Goal: Task Accomplishment & Management: Use online tool/utility

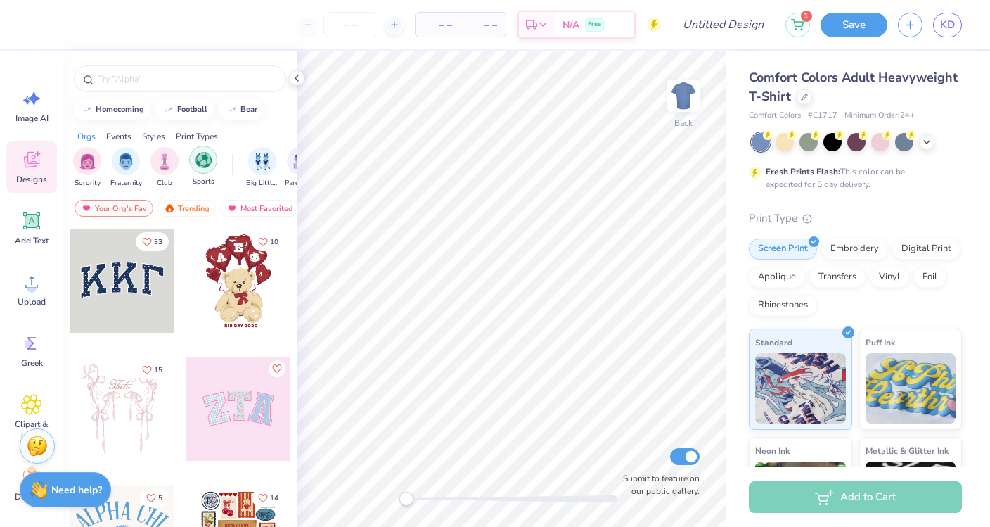
click at [206, 160] on img "filter for Sports" at bounding box center [204, 160] width 16 height 16
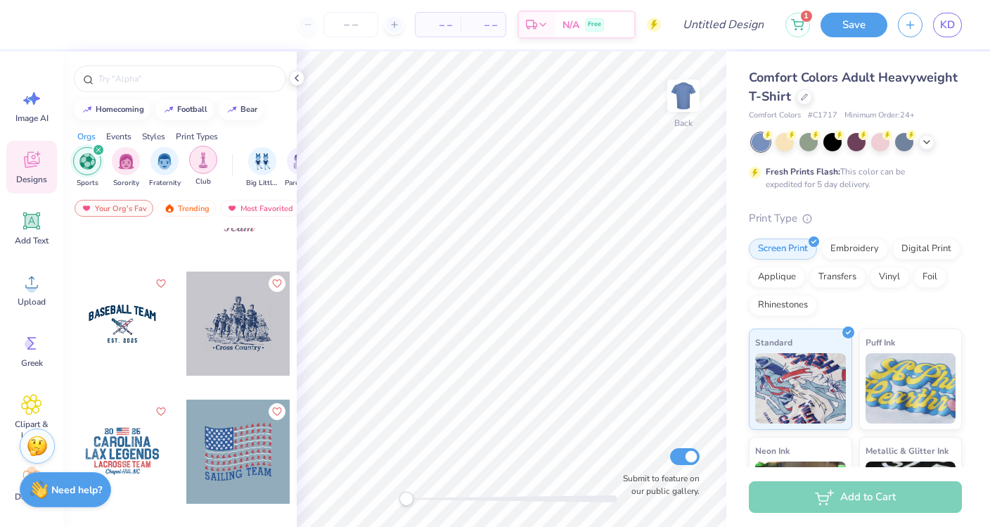
click at [201, 160] on img "filter for Club" at bounding box center [203, 160] width 15 height 16
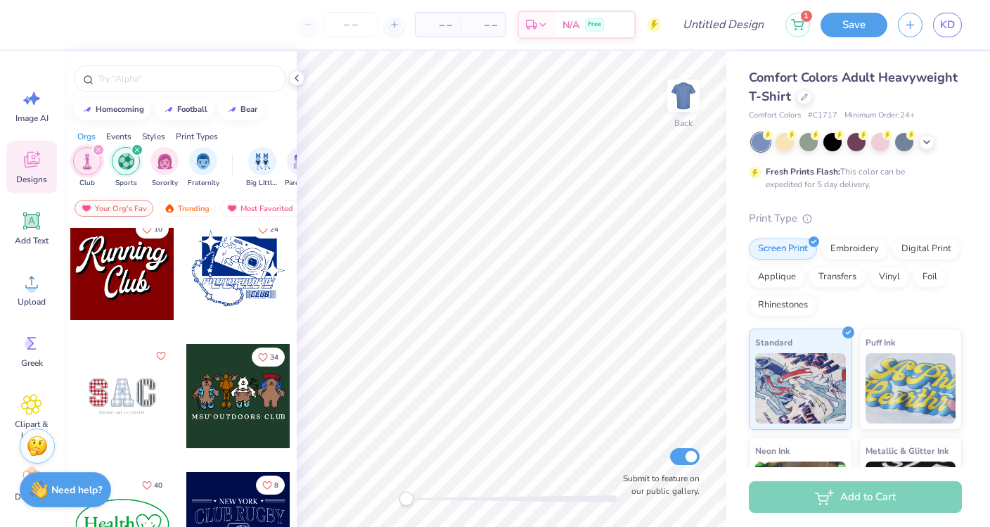
scroll to position [10, 0]
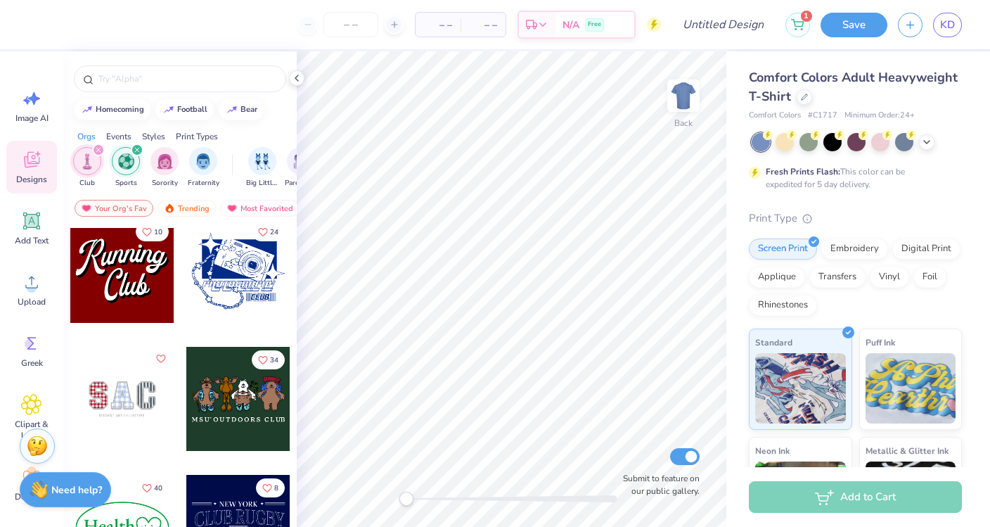
click at [141, 283] on div at bounding box center [122, 271] width 104 height 104
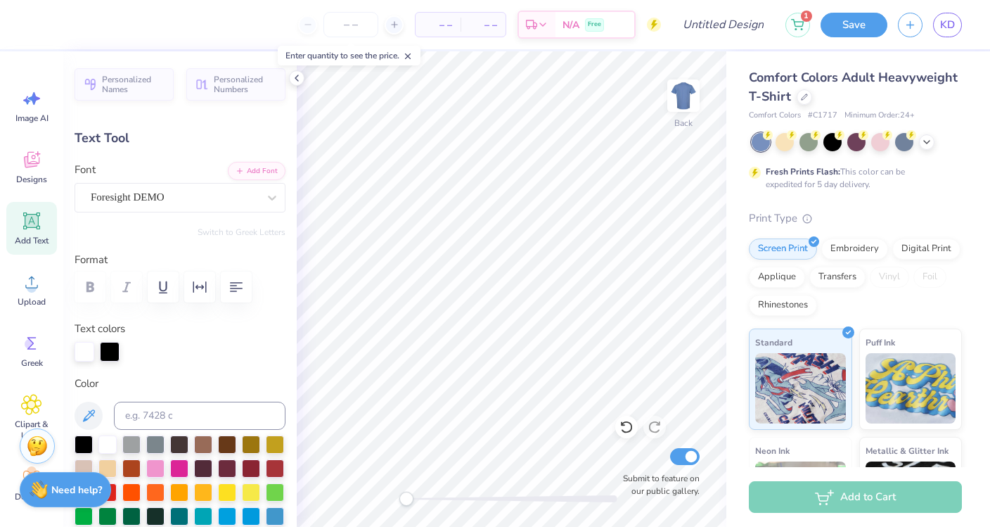
type textarea "Body"
type input "4.53"
type input "3.39"
type input "5.82"
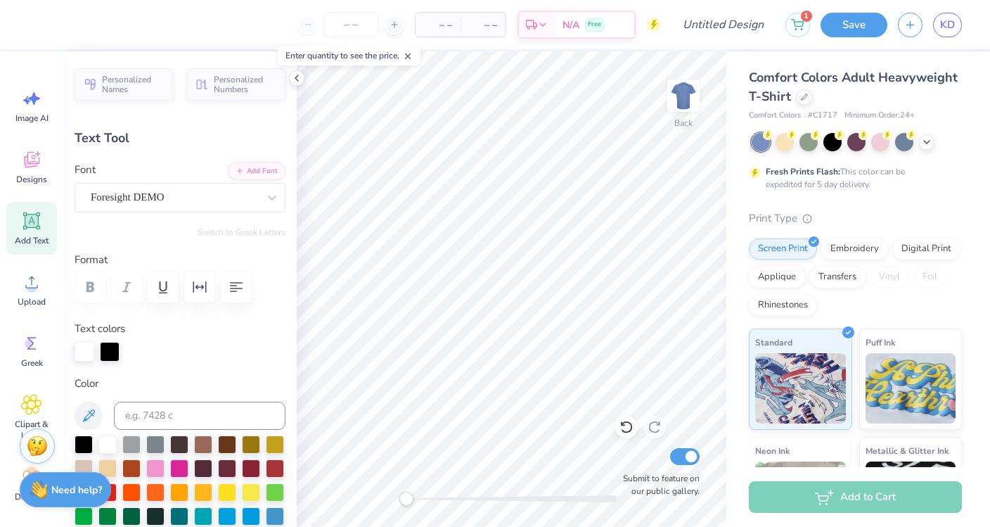
type textarea "Lab"
type input "0.0"
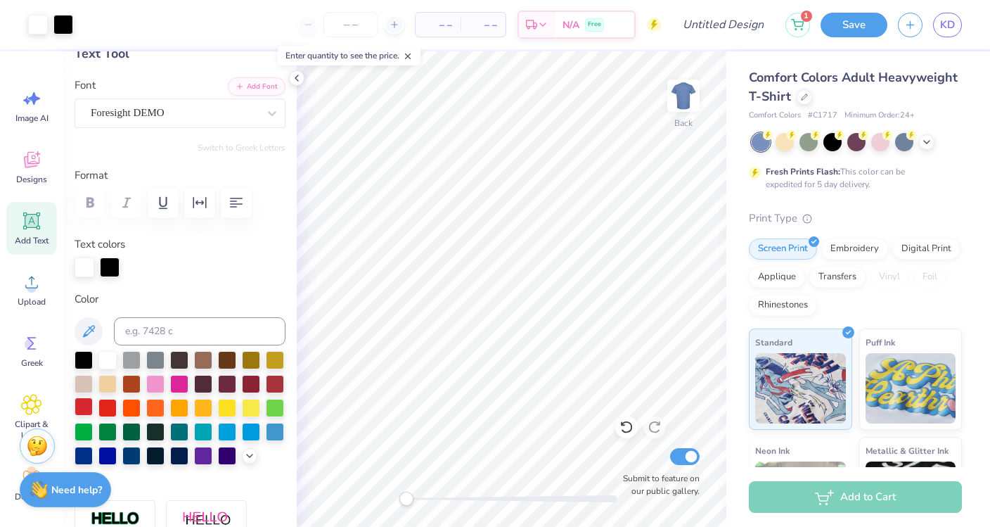
click at [86, 407] on div at bounding box center [84, 406] width 18 height 18
type input "5.70"
type input "3.69"
type input "2.97"
type input "-5.8"
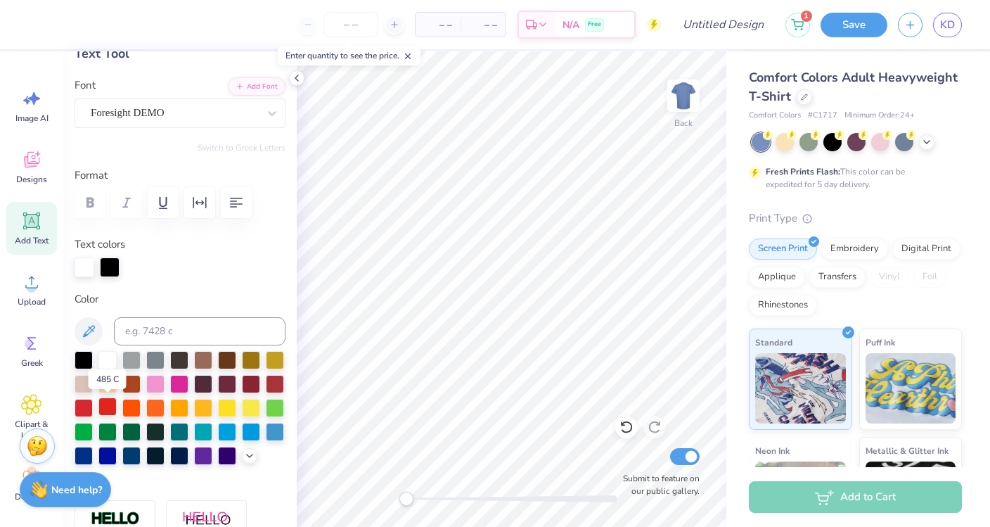
click at [105, 404] on div at bounding box center [107, 406] width 18 height 18
type input "4.56"
type input "3.85"
type input "5.54"
type input "0.0"
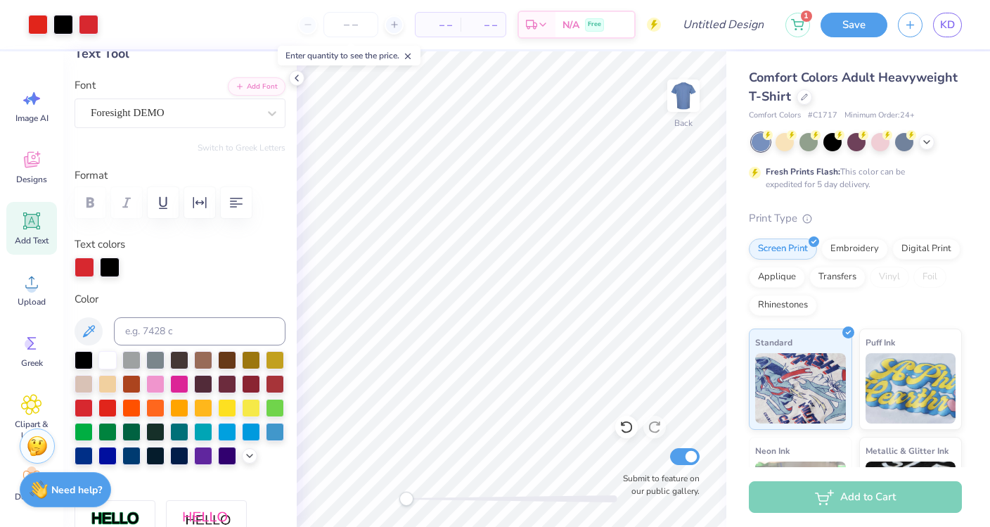
scroll to position [0, 0]
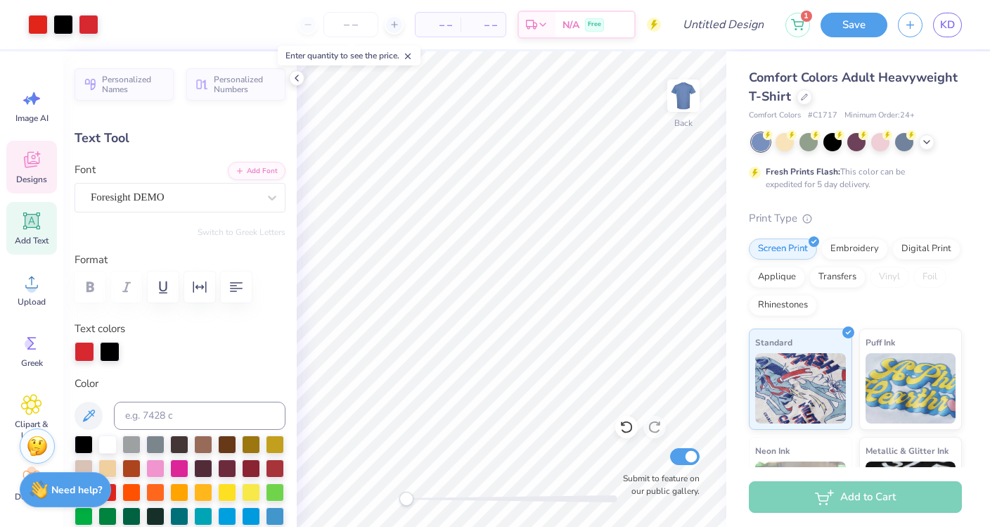
click at [33, 169] on icon at bounding box center [31, 159] width 21 height 21
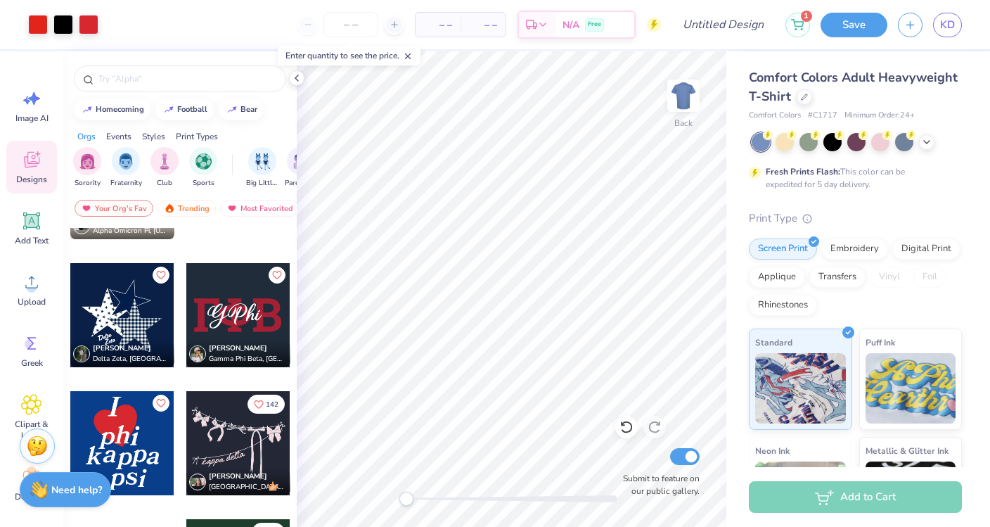
scroll to position [2655, 0]
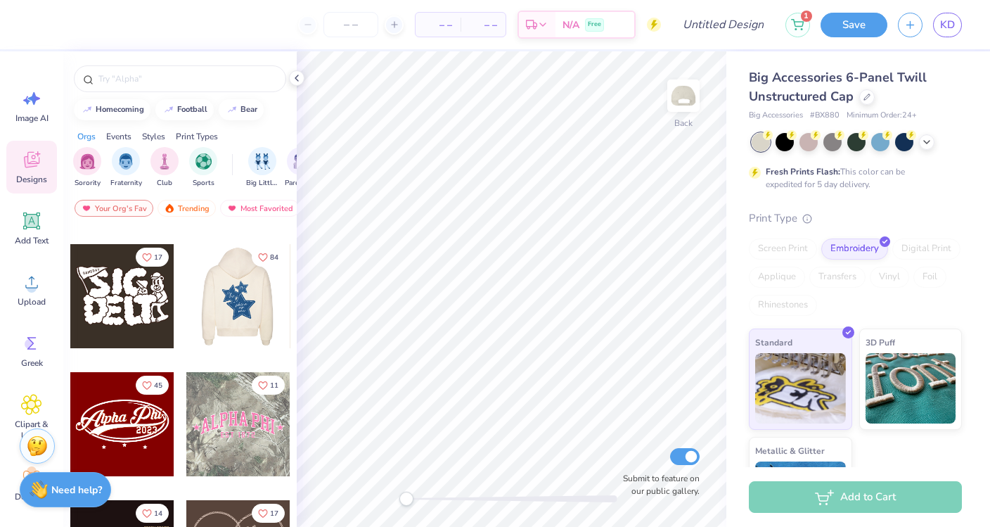
scroll to position [493, 0]
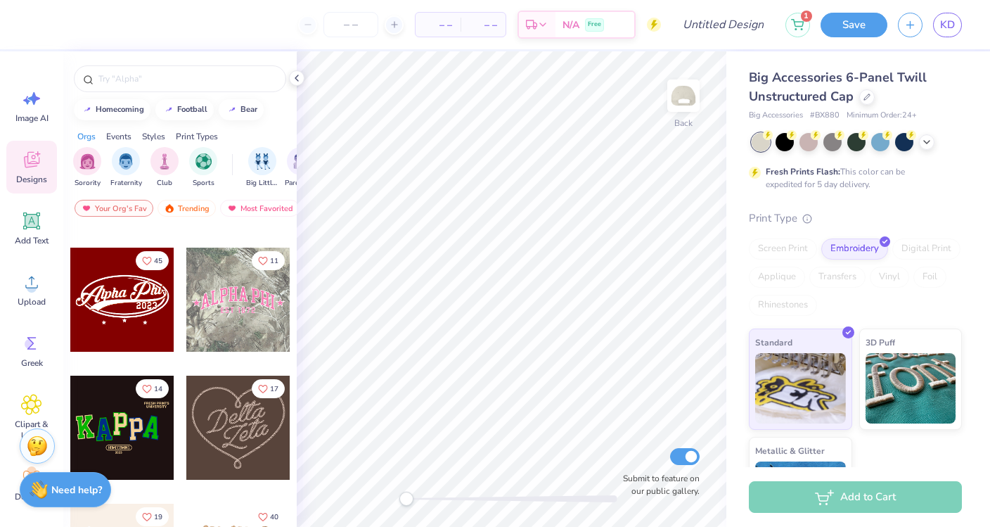
click at [139, 319] on div at bounding box center [122, 300] width 104 height 104
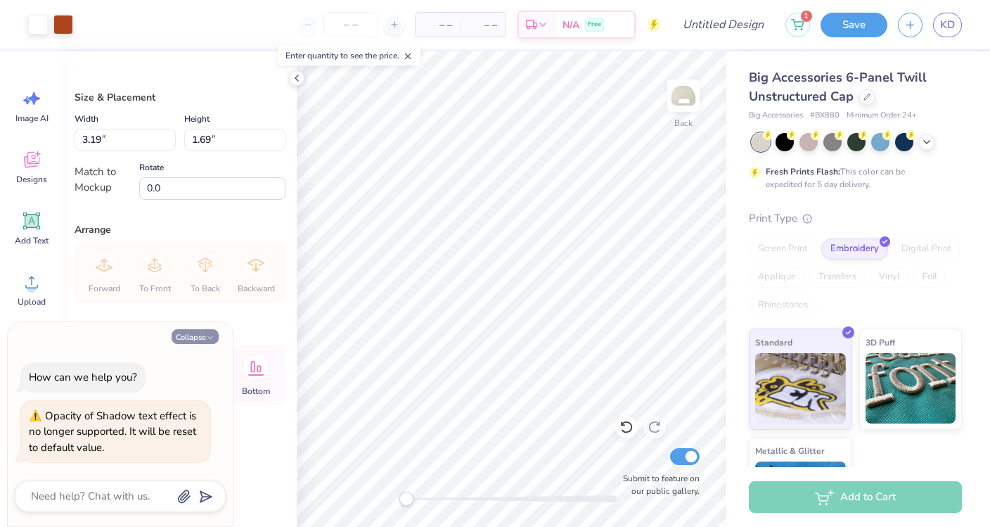
click at [208, 336] on icon "button" at bounding box center [210, 337] width 8 height 8
type textarea "x"
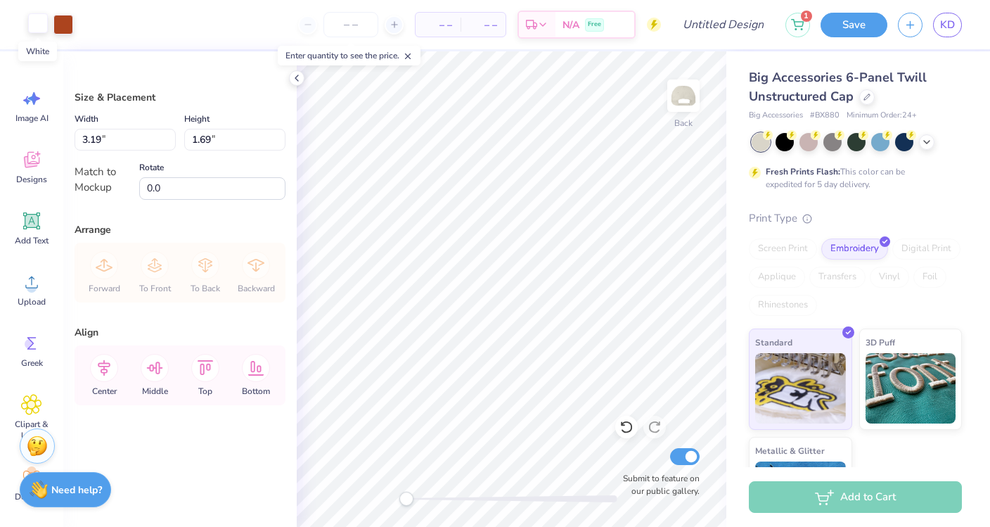
click at [36, 22] on div at bounding box center [38, 23] width 20 height 20
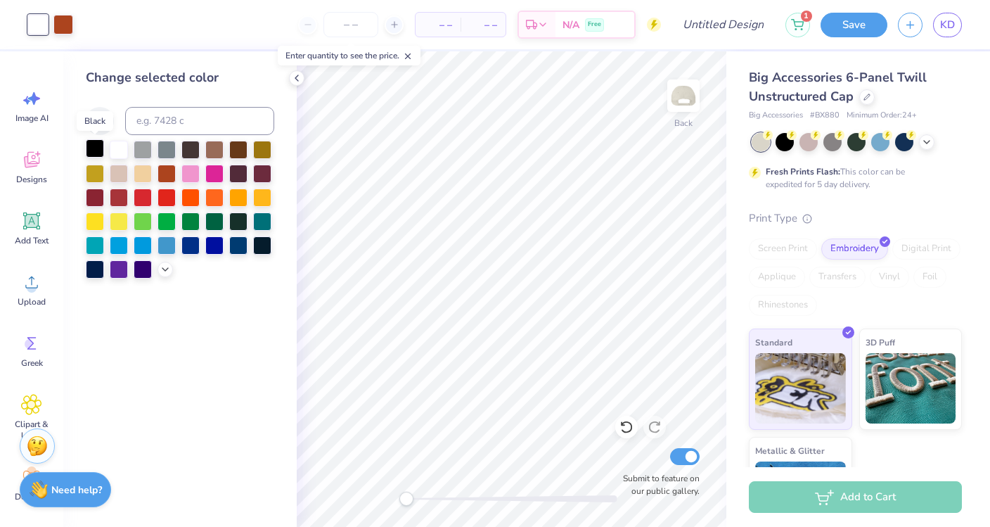
click at [96, 146] on div at bounding box center [95, 148] width 18 height 18
click at [65, 25] on div at bounding box center [63, 23] width 20 height 20
click at [144, 196] on div at bounding box center [143, 196] width 18 height 18
click at [34, 17] on div at bounding box center [38, 23] width 20 height 20
click at [136, 181] on div at bounding box center [143, 172] width 18 height 18
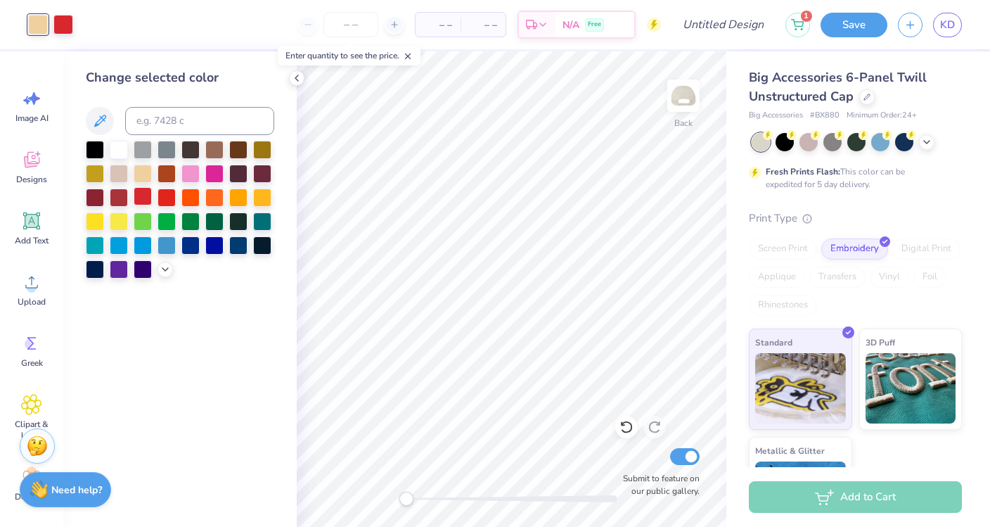
click at [139, 189] on div at bounding box center [143, 196] width 18 height 18
click at [96, 20] on div "– – Per Item – – Total Est. Delivery N/A Free" at bounding box center [359, 24] width 603 height 49
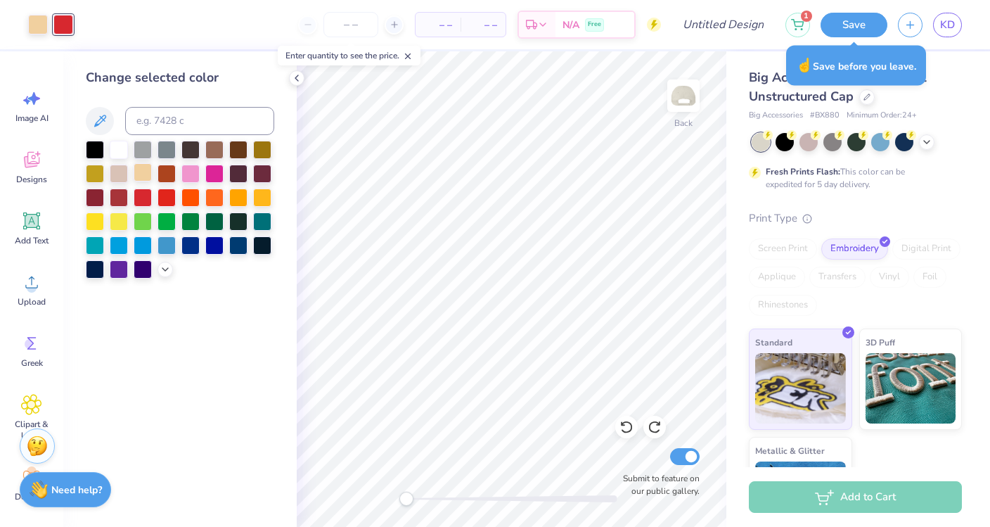
click at [139, 174] on div at bounding box center [143, 172] width 18 height 18
click at [94, 144] on div at bounding box center [95, 148] width 18 height 18
click at [63, 27] on div at bounding box center [63, 23] width 20 height 20
click at [143, 198] on div at bounding box center [143, 196] width 18 height 18
click at [37, 33] on div at bounding box center [38, 23] width 20 height 20
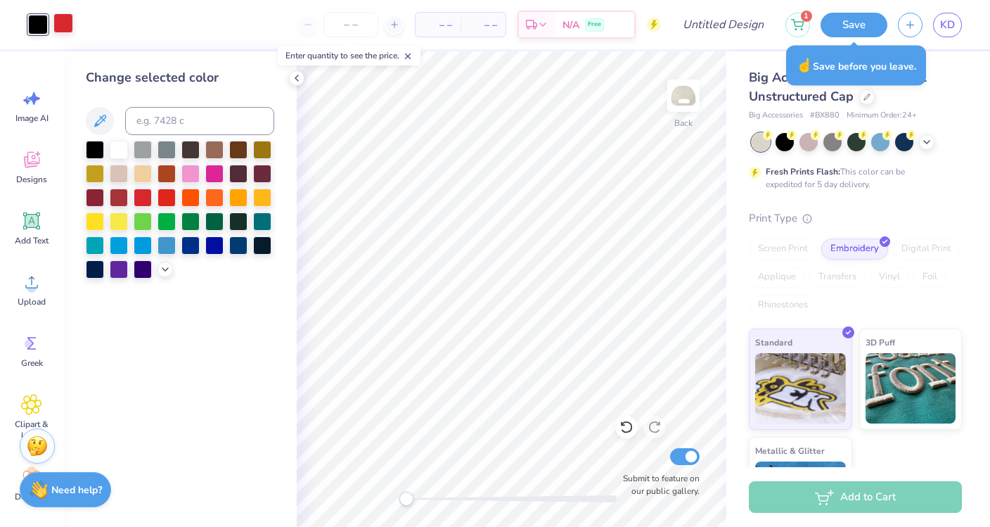
click at [68, 25] on div at bounding box center [63, 23] width 20 height 20
click at [145, 146] on div at bounding box center [143, 148] width 18 height 18
click at [37, 18] on div at bounding box center [38, 23] width 20 height 20
click at [146, 195] on div at bounding box center [143, 196] width 18 height 18
click at [70, 25] on div at bounding box center [63, 23] width 20 height 20
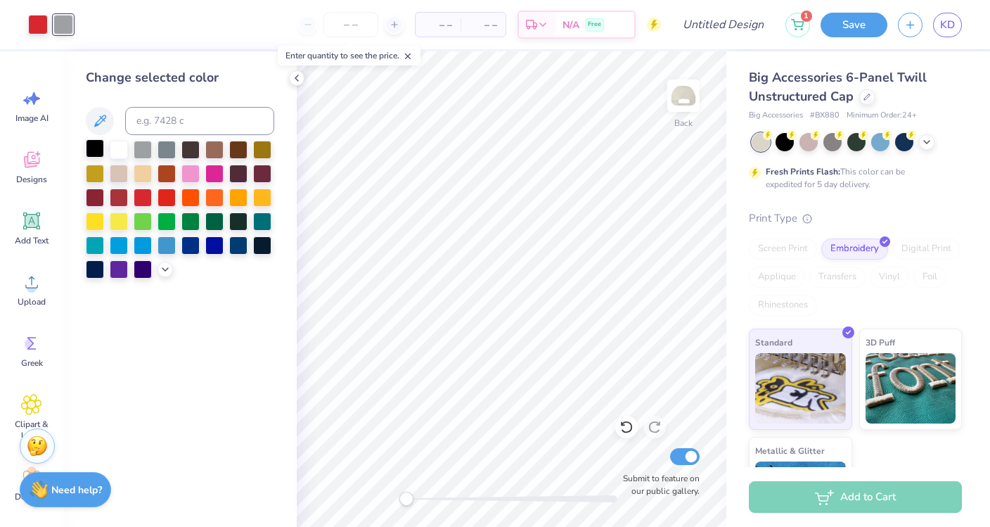
click at [98, 147] on div at bounding box center [95, 148] width 18 height 18
click at [42, 227] on icon at bounding box center [31, 220] width 21 height 21
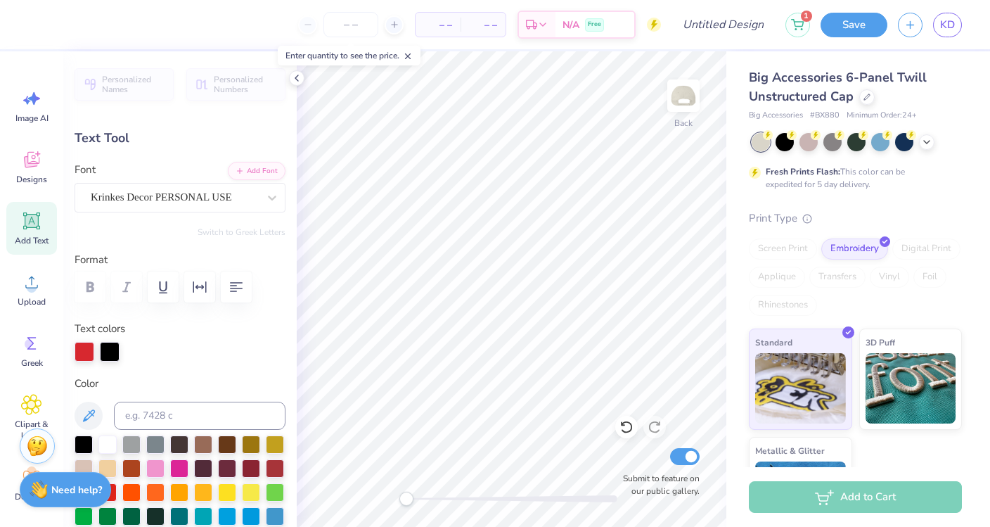
scroll to position [0, 1]
type textarea "Body Lab0"
type input "0.72"
type input "0.27"
type input "0.0"
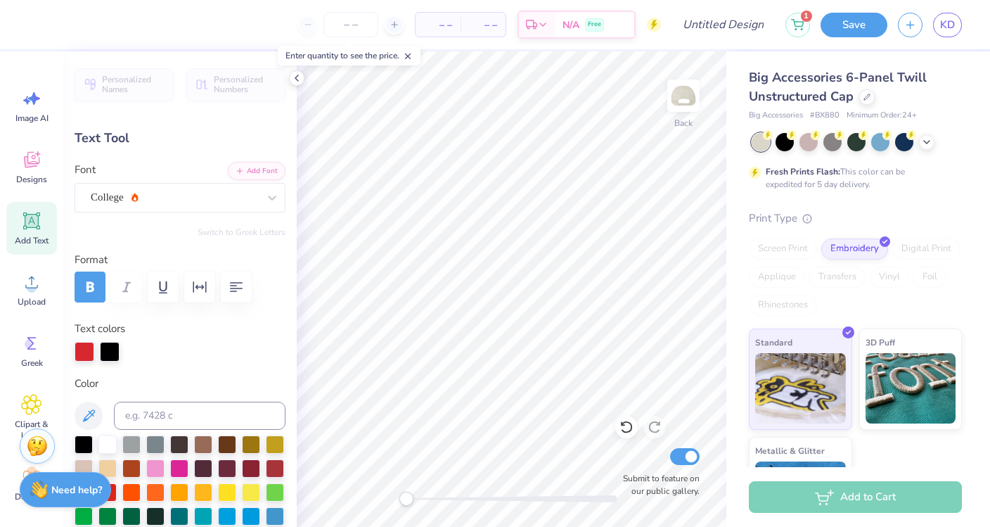
type textarea "2016"
type input "2.68"
type input "1.07"
type input "-4.6"
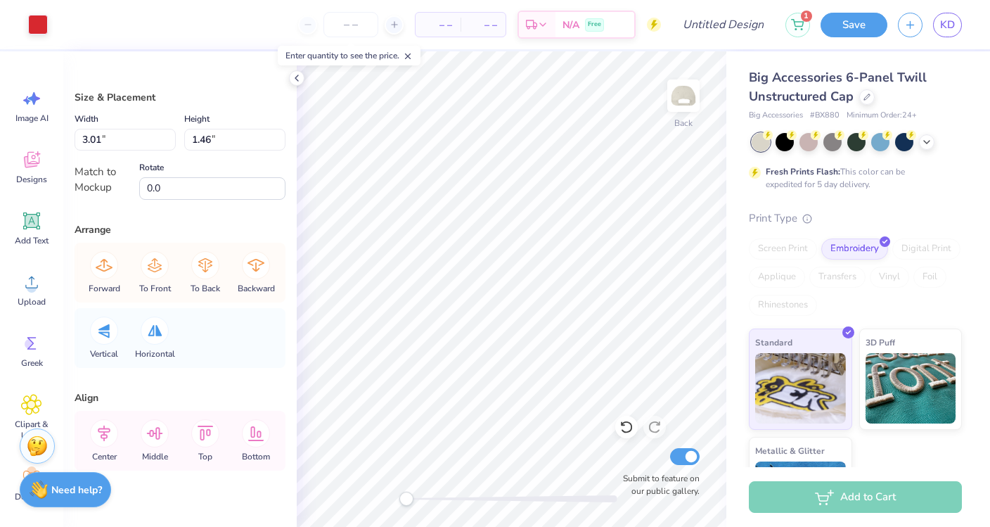
type input "3.21"
type input "1.55"
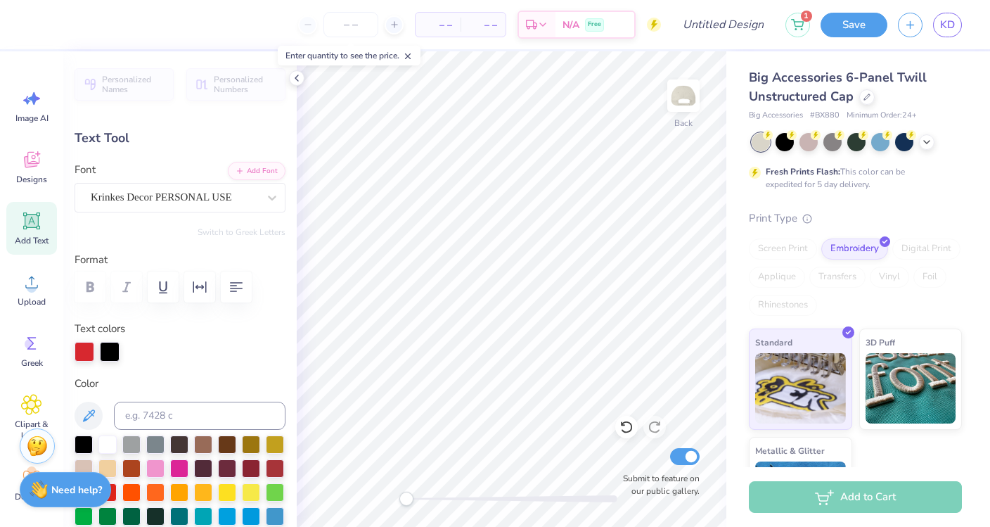
type input "2.52"
type input "1.01"
type input "0.71"
type input "0.26"
type input "0.0"
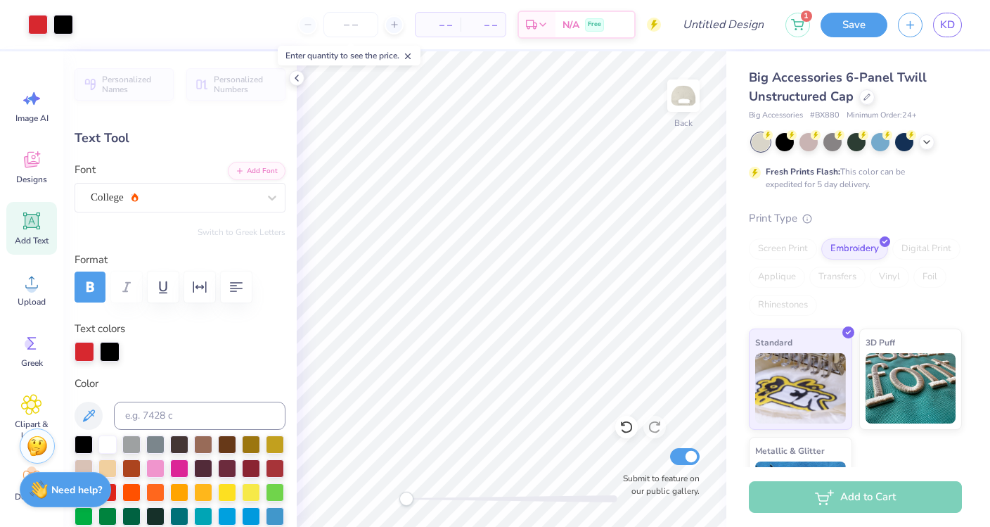
click at [480, 25] on span "– –" at bounding box center [483, 25] width 28 height 15
click at [361, 20] on input "number" at bounding box center [351, 24] width 55 height 25
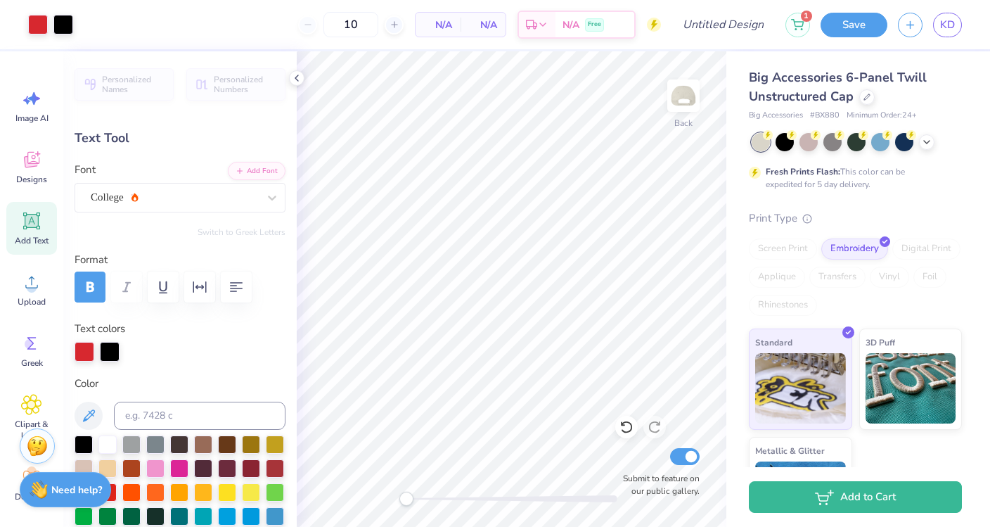
type input "12"
click at [733, 26] on input "Design Title" at bounding box center [740, 25] width 69 height 28
type input "H"
type input "Vintage Hat"
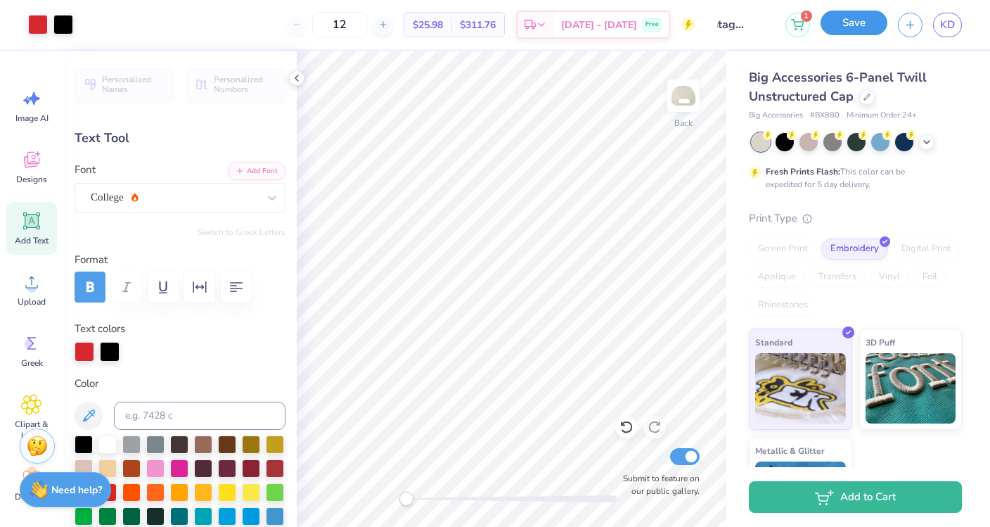
click at [848, 22] on button "Save" at bounding box center [854, 23] width 67 height 25
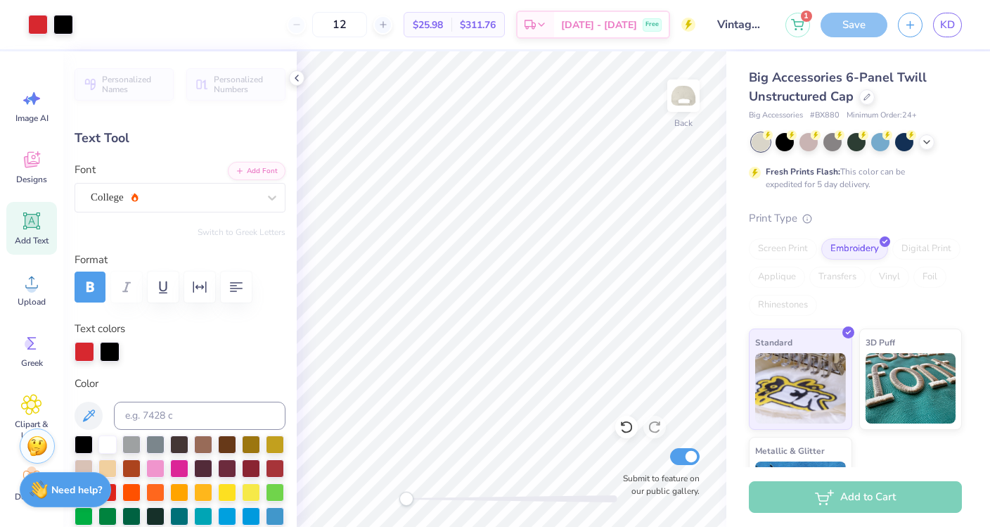
scroll to position [71, 0]
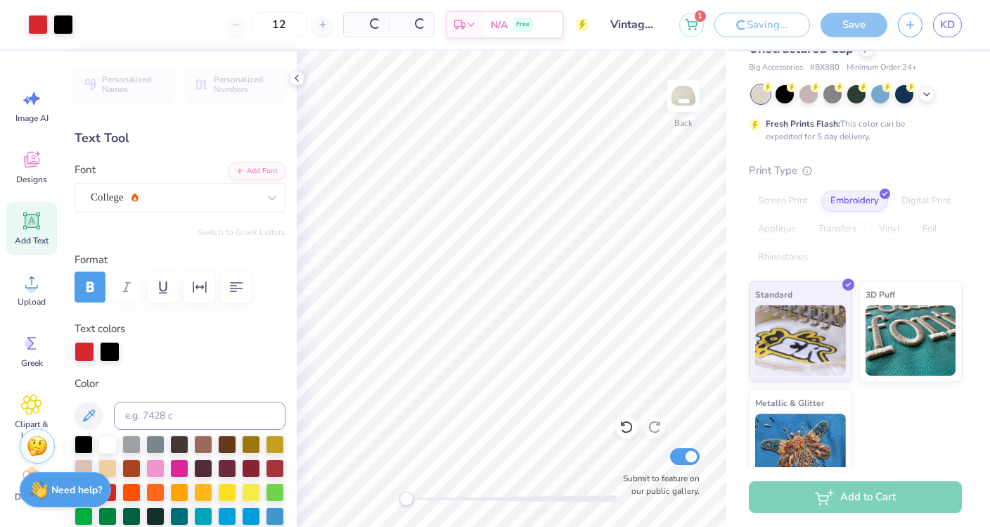
scroll to position [94, 0]
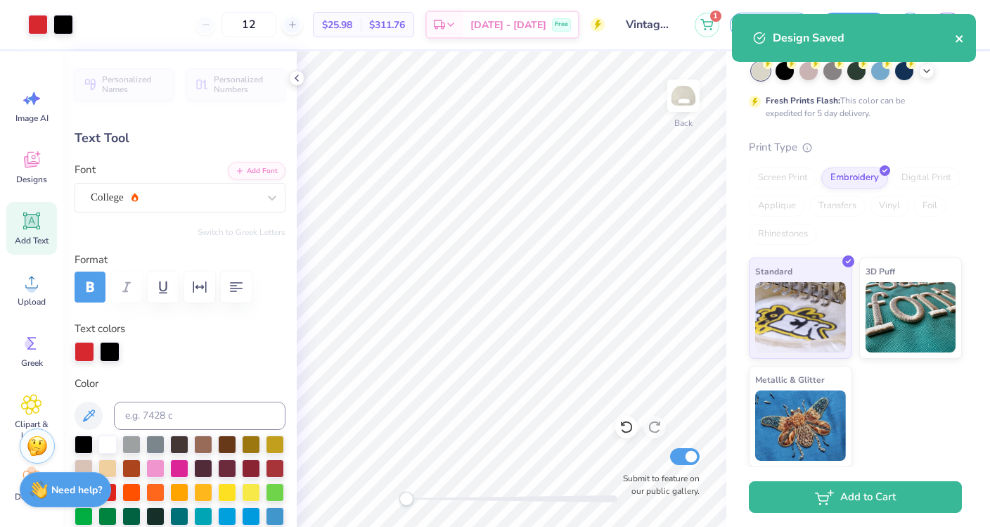
click at [964, 41] on icon "close" at bounding box center [960, 38] width 10 height 11
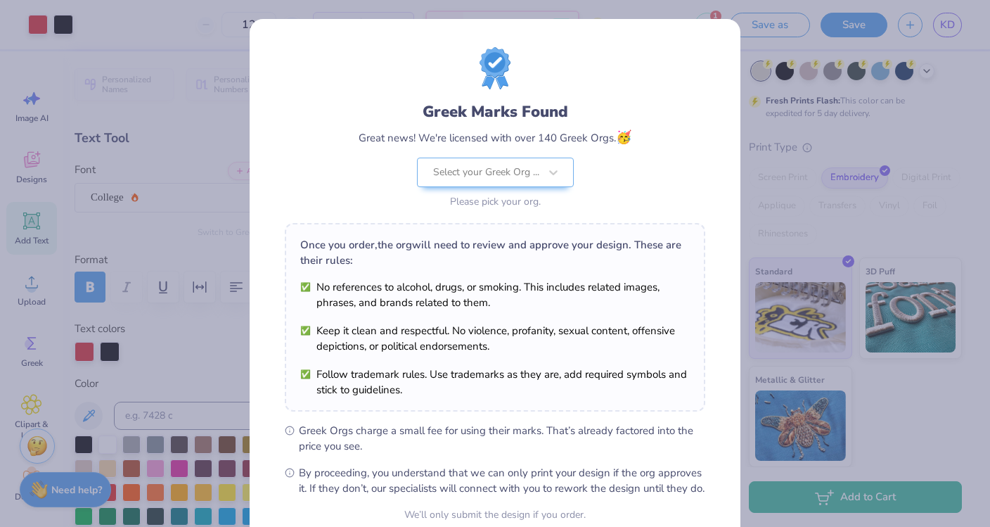
click at [694, 68] on div "Greek Marks Found Great news! We're licensed with over 140 Greek Orgs. 🥳 Select…" at bounding box center [495, 129] width 421 height 165
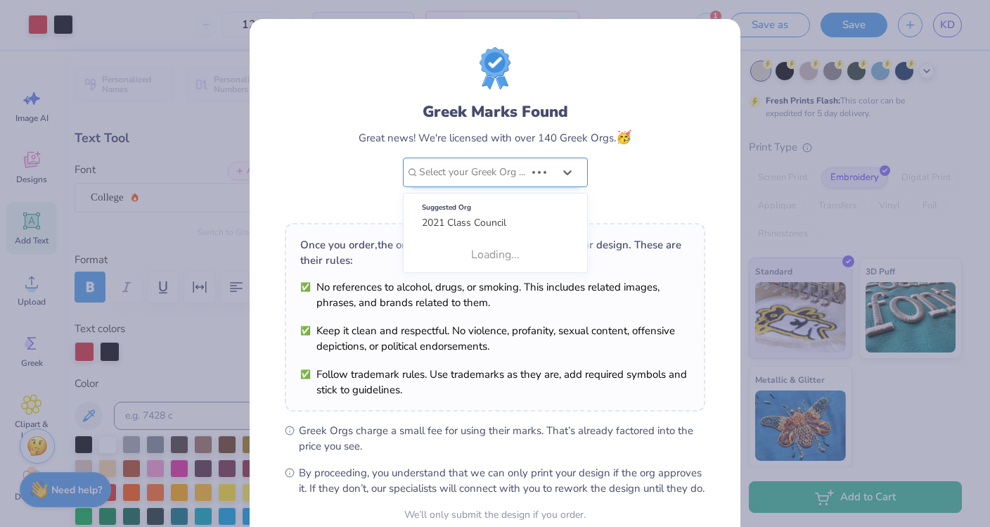
click at [508, 171] on div at bounding box center [472, 172] width 106 height 18
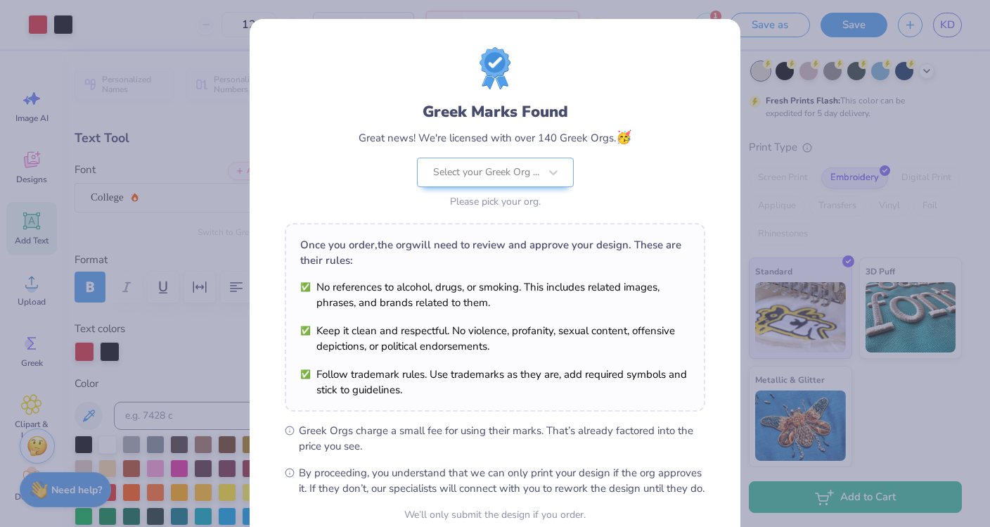
click at [160, 180] on div "Greek Marks Found Great news! We're licensed with over 140 Greek Orgs. 🥳 Select…" at bounding box center [495, 263] width 990 height 527
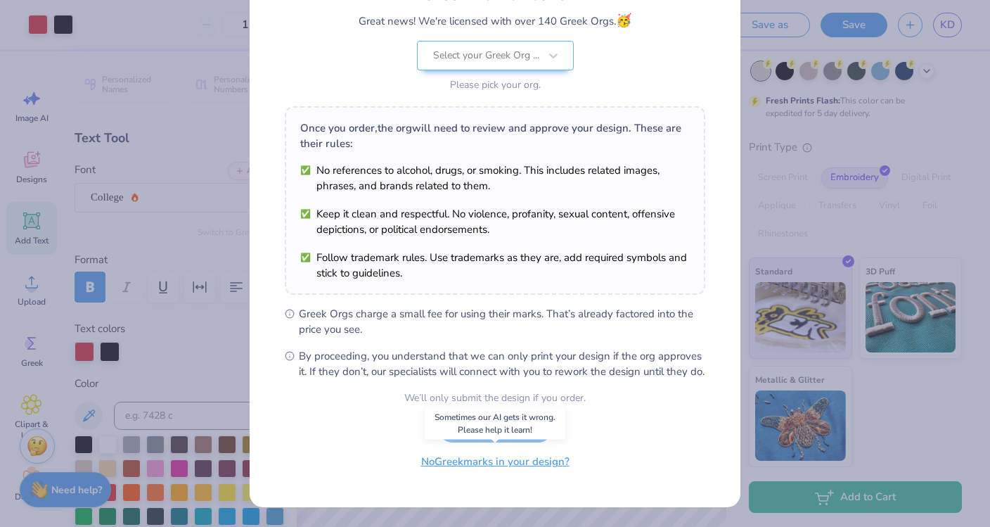
click at [527, 464] on button "No Greek marks in your design?" at bounding box center [495, 461] width 172 height 29
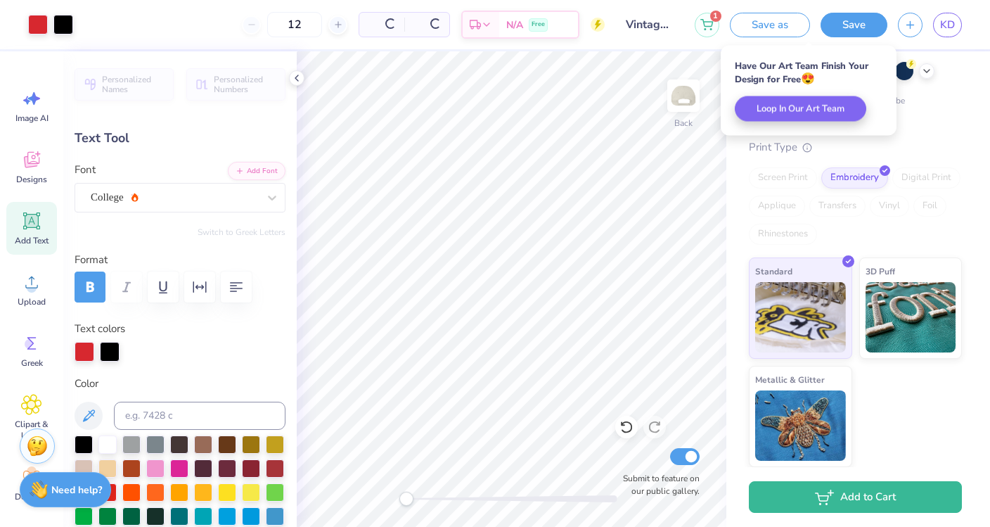
scroll to position [0, 0]
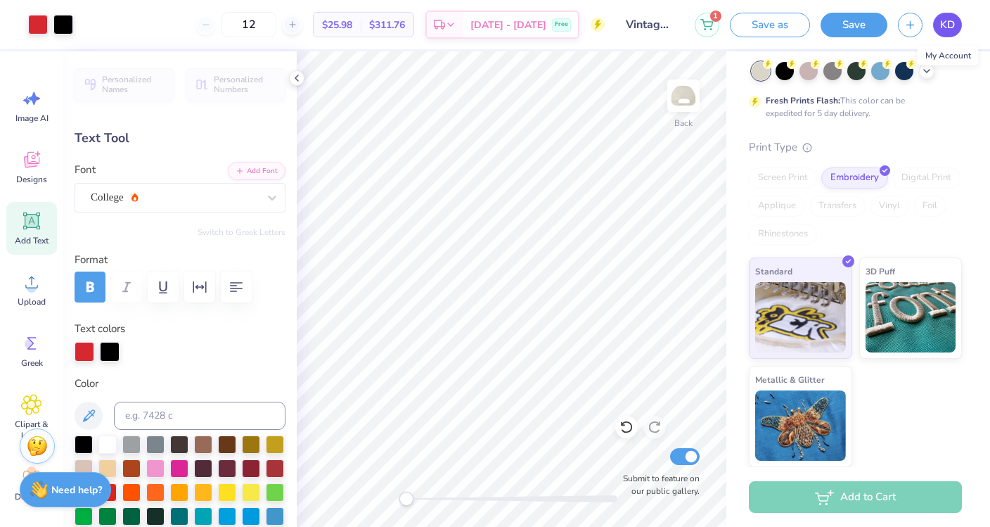
click at [952, 24] on span "KD" at bounding box center [948, 25] width 15 height 16
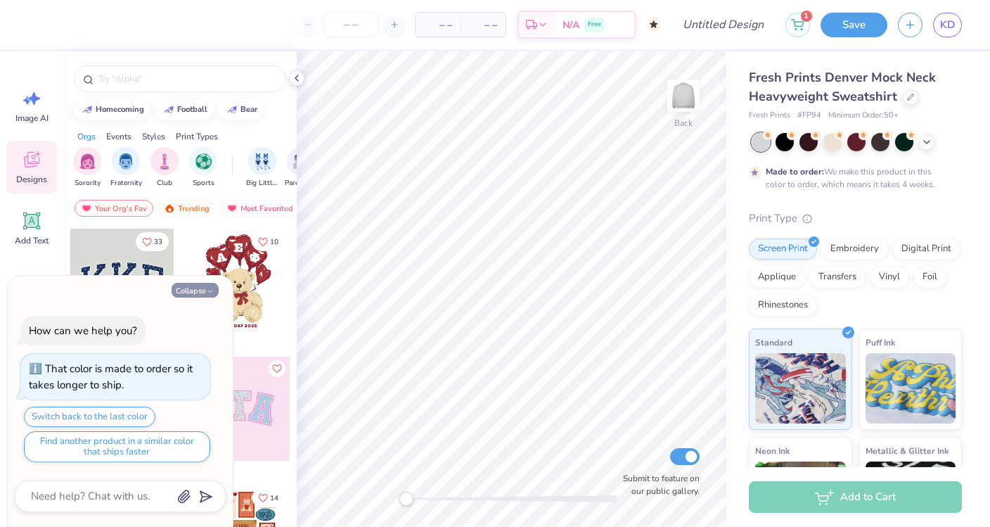
click at [200, 293] on button "Collapse" at bounding box center [195, 290] width 47 height 15
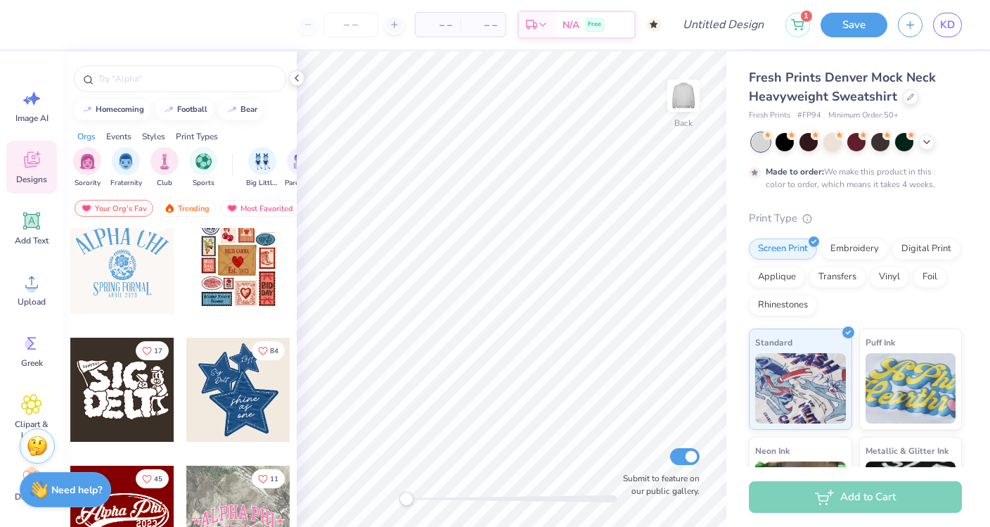
scroll to position [434, 0]
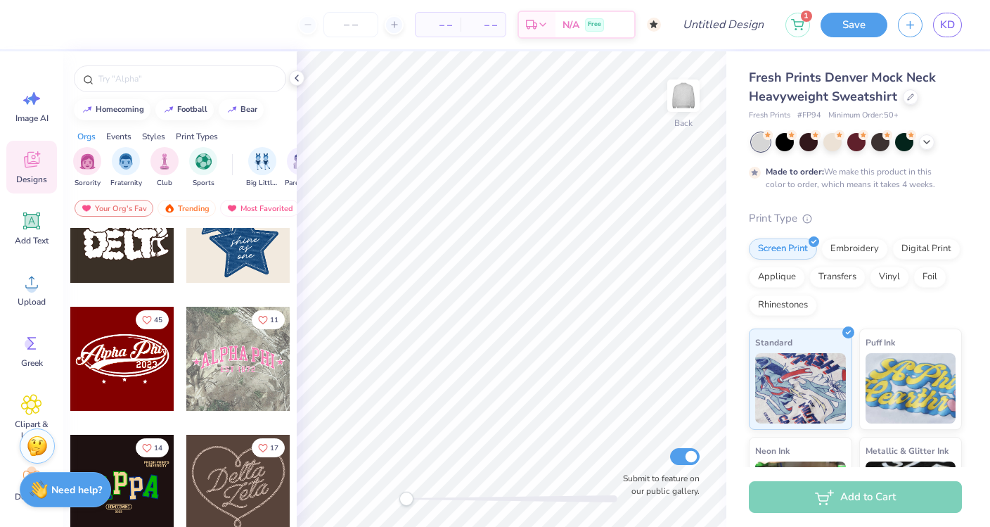
click at [129, 364] on div at bounding box center [122, 359] width 104 height 104
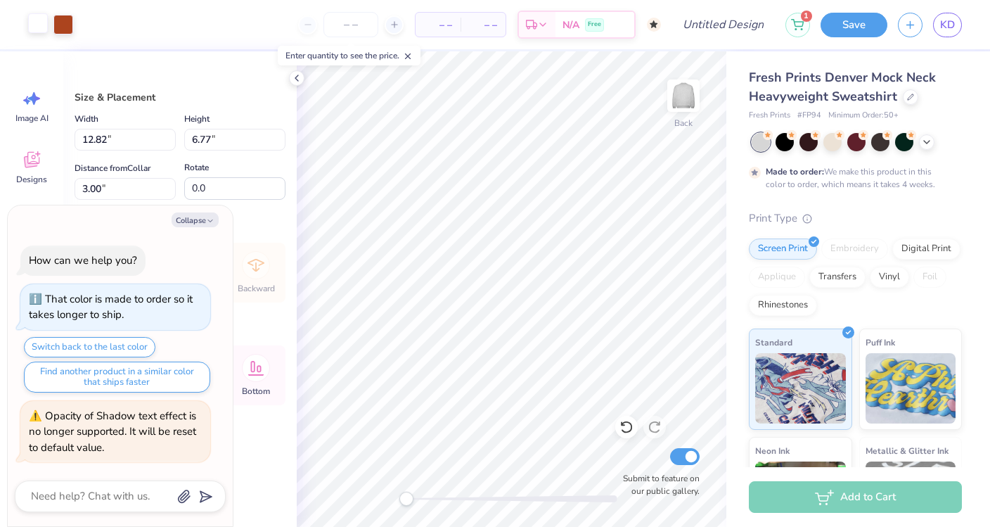
click at [38, 24] on div at bounding box center [38, 23] width 20 height 20
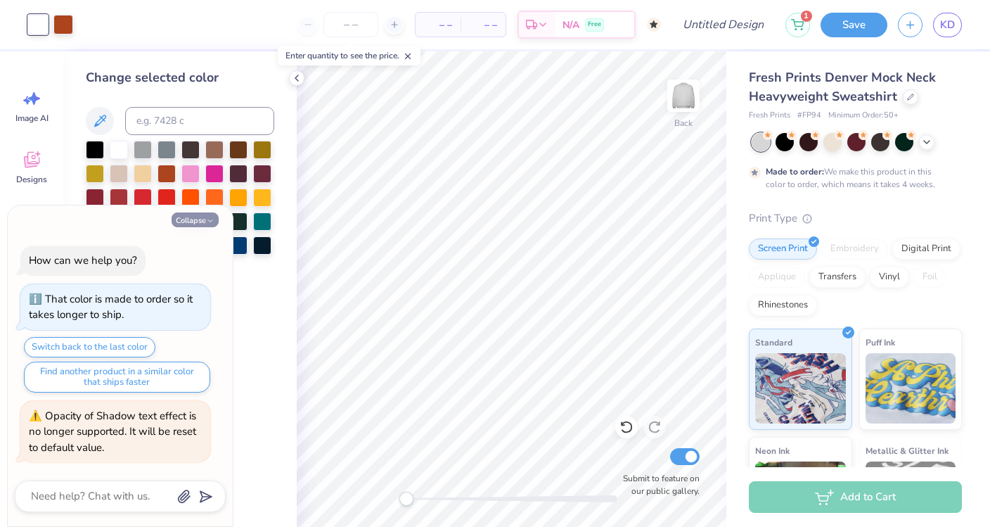
click at [198, 219] on button "Collapse" at bounding box center [195, 219] width 47 height 15
type textarea "x"
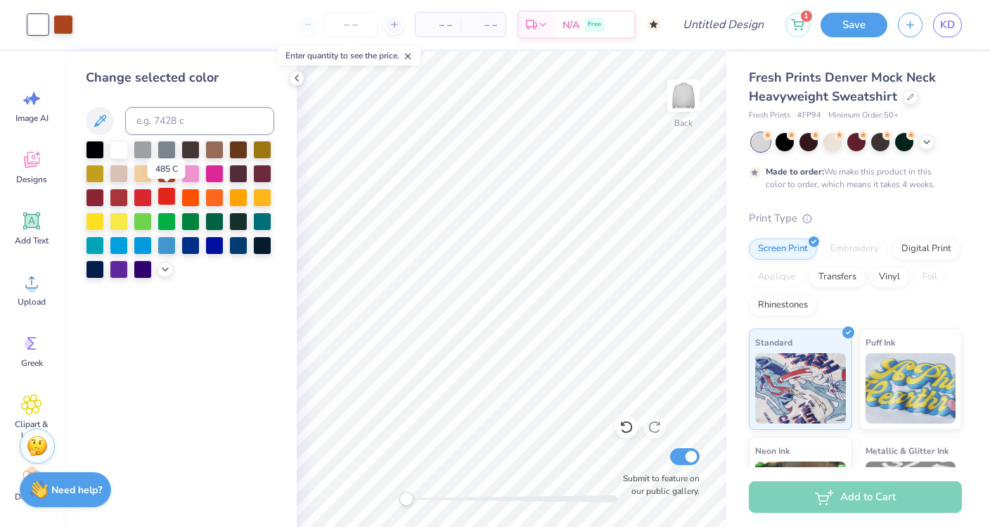
click at [159, 198] on div at bounding box center [167, 196] width 18 height 18
click at [68, 24] on div at bounding box center [63, 23] width 20 height 20
click at [98, 149] on div at bounding box center [95, 148] width 18 height 18
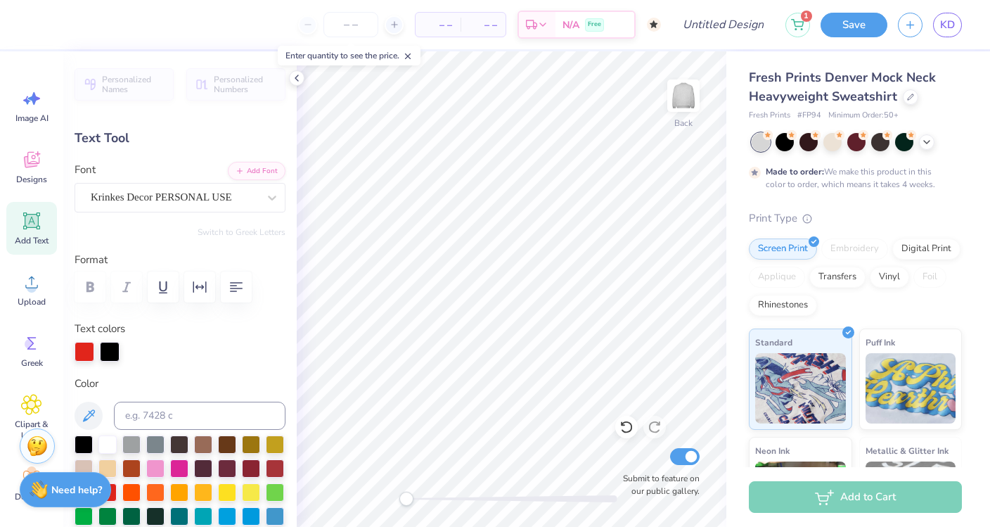
scroll to position [0, 1]
type textarea "Body Lab"
type input "0.0"
type input "10.28"
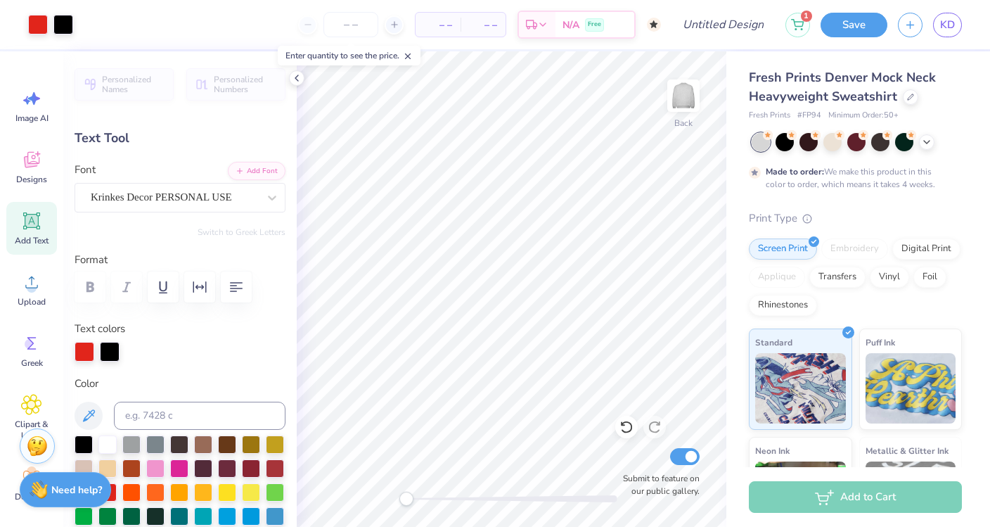
type input "3.07"
type input "3.75"
type input "-4.6"
type input "8.88"
type input "2.65"
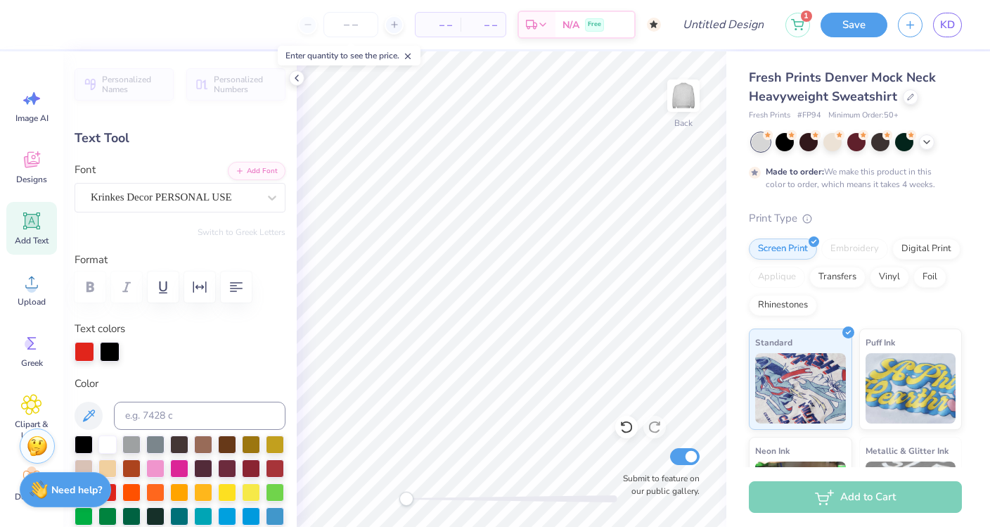
type input "4.04"
type input "0.0"
type input "2.87"
type input "1.07"
type input "6.64"
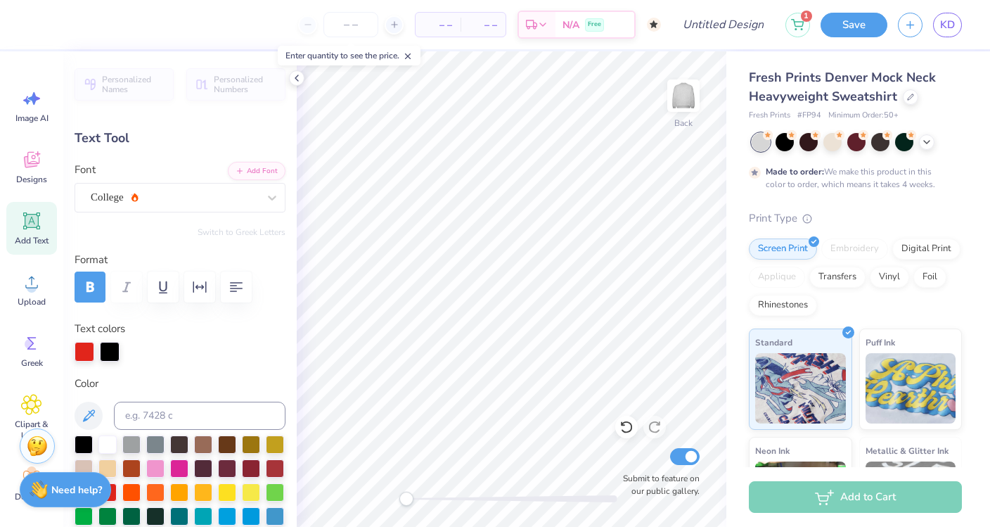
type textarea "2016"
type input "8.88"
type input "2.65"
type input "4.04"
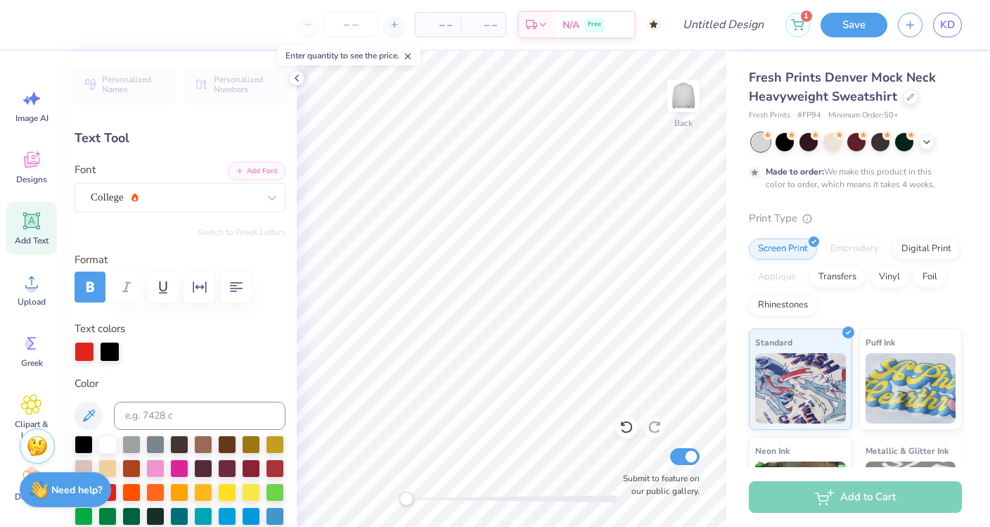
type input "-4.6"
type input "7.88"
type input "2.36"
type input "4.10"
type input "0.0"
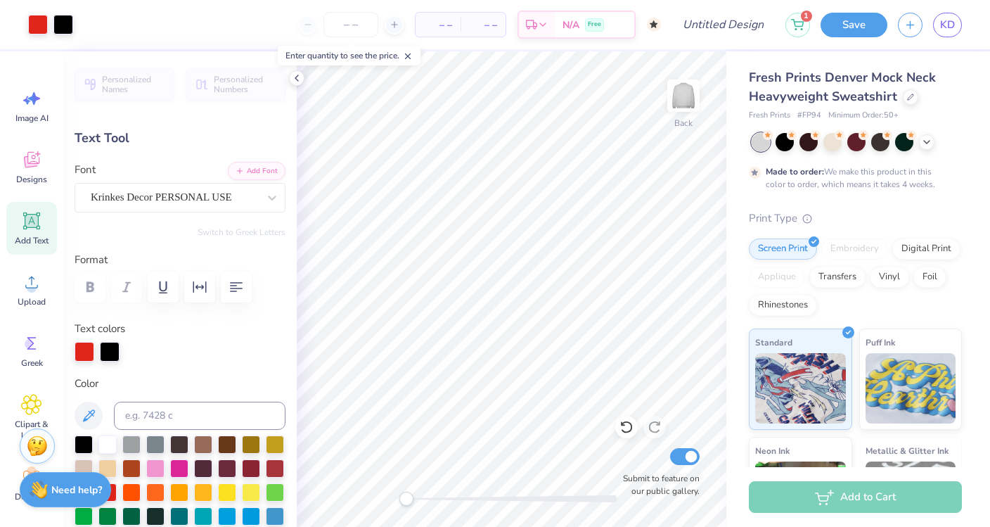
type input "2.83"
type input "1.03"
type input "6.79"
type input "2.38"
type input "0.86"
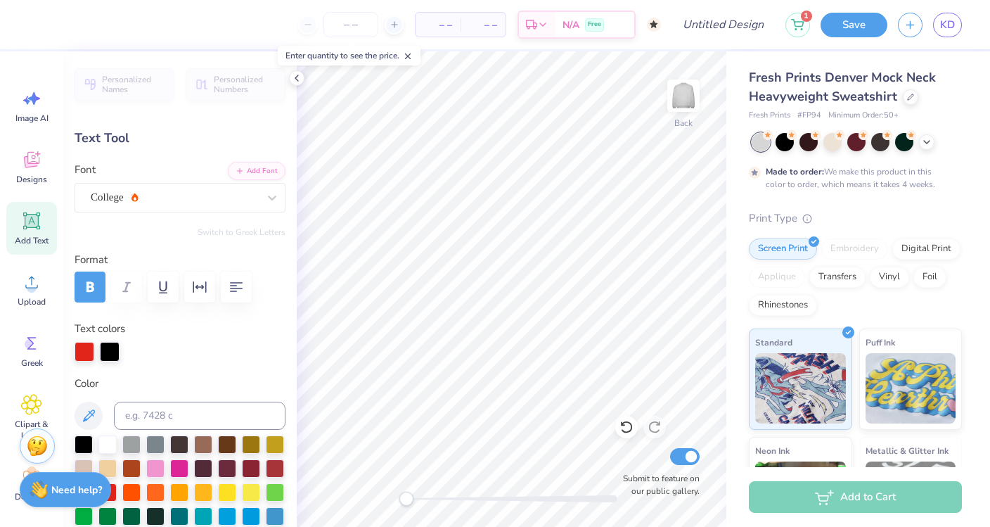
type input "6.62"
type input "7.88"
type input "2.36"
type input "4.10"
type input "-4.6"
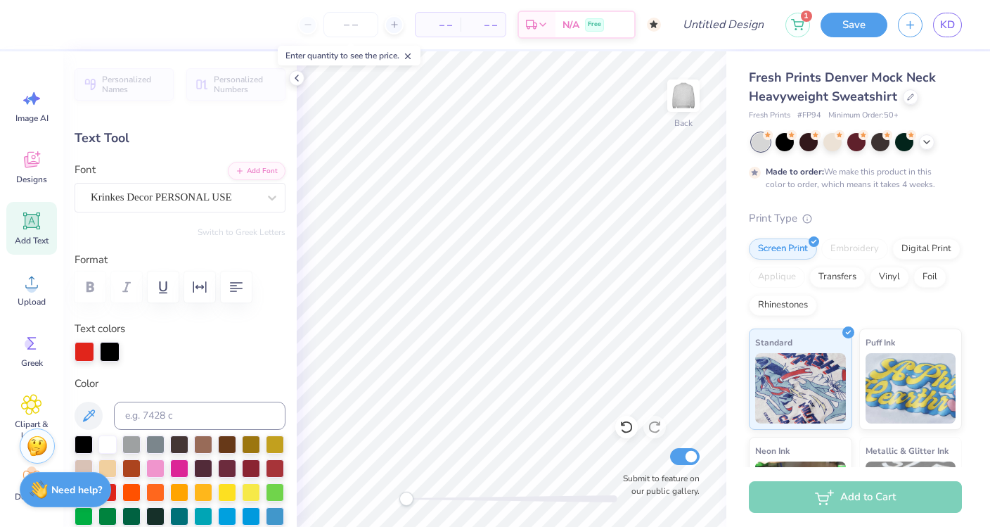
type input "9.28"
type input "2.77"
type input "4.18"
type input "0.0"
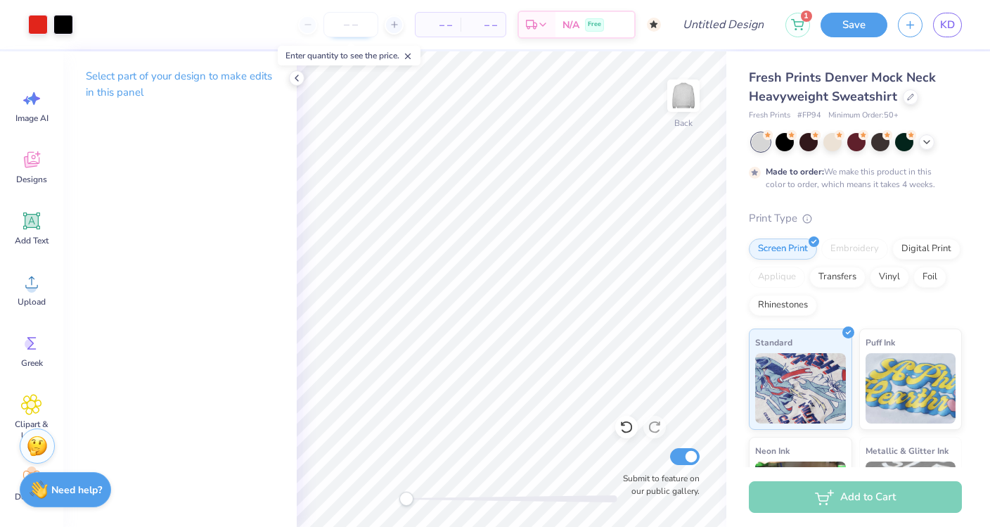
click at [343, 26] on input "number" at bounding box center [351, 24] width 55 height 25
type input "50"
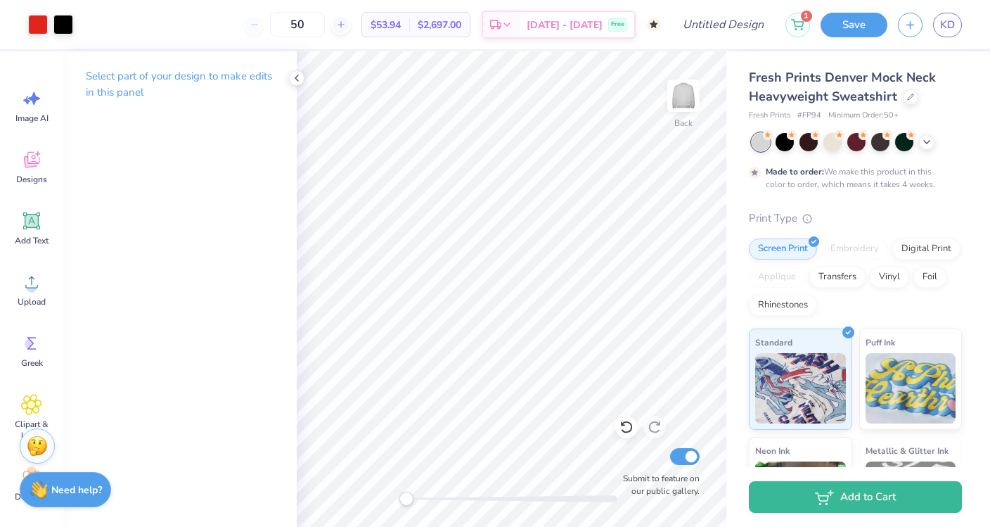
click at [822, 146] on div at bounding box center [857, 142] width 210 height 18
click at [829, 144] on div at bounding box center [833, 141] width 18 height 18
